Goal: Information Seeking & Learning: Check status

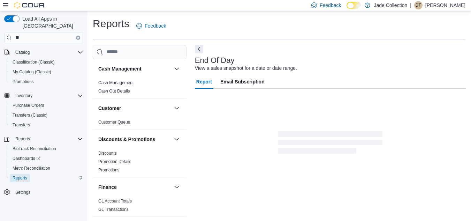
click at [22, 175] on span "Reports" at bounding box center [20, 178] width 15 height 6
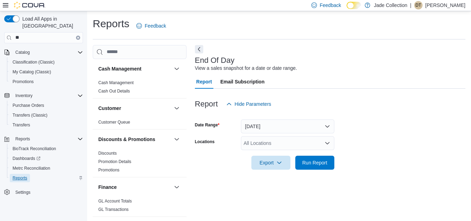
scroll to position [9, 0]
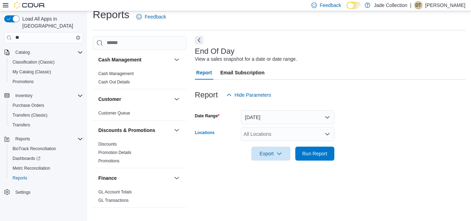
click at [256, 133] on div "All Locations" at bounding box center [287, 134] width 93 height 14
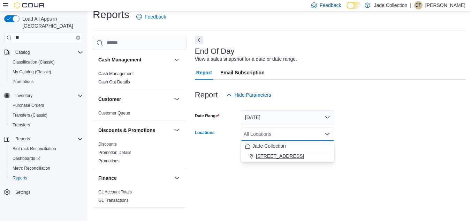
click at [267, 157] on span "[STREET_ADDRESS]" at bounding box center [280, 155] width 48 height 7
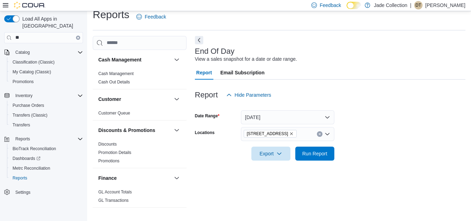
click at [422, 135] on form "Date Range [DATE] Locations [STREET_ADDRESS] Export Run Report" at bounding box center [330, 131] width 271 height 59
